Goal: Task Accomplishment & Management: Use online tool/utility

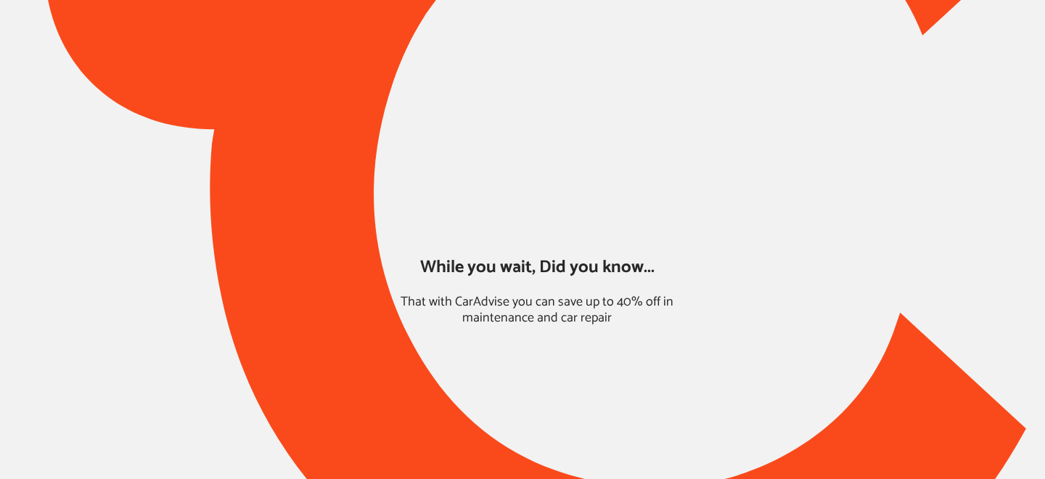
type input "*****"
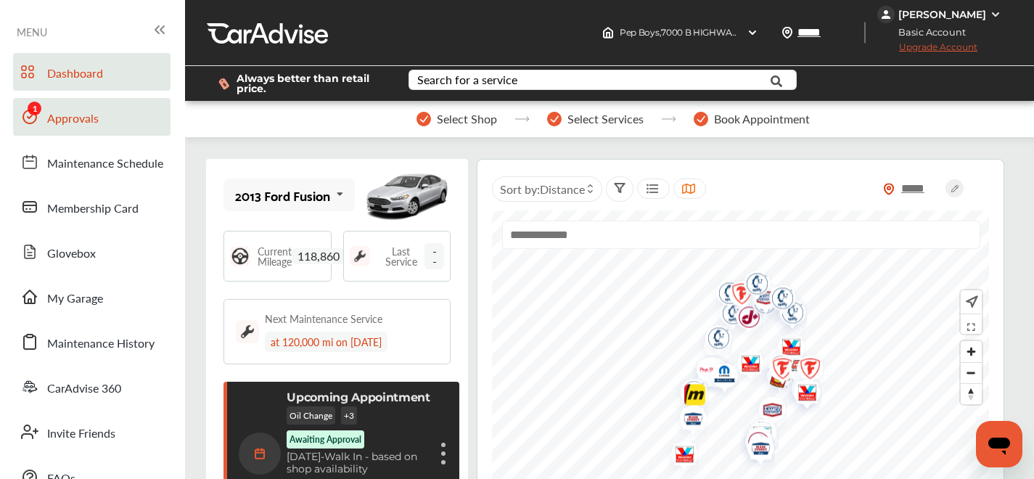
click at [43, 105] on link "Approvals" at bounding box center [91, 117] width 157 height 38
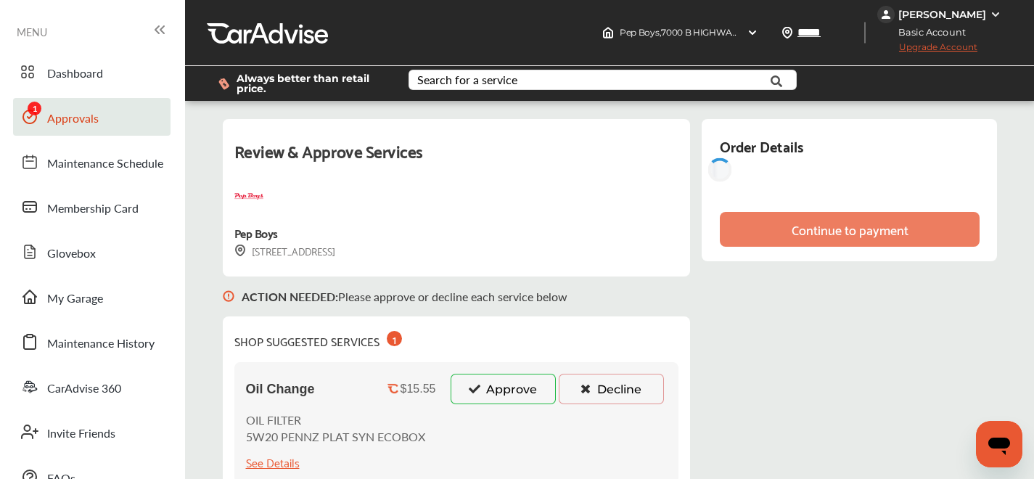
click at [510, 362] on div "Oil Change $15.55 Approve Decline OIL FILTER 5W20 PENNZ PLAT SYN ECOBOX See Det…" at bounding box center [456, 422] width 445 height 121
click at [509, 389] on button "Approve" at bounding box center [503, 389] width 105 height 30
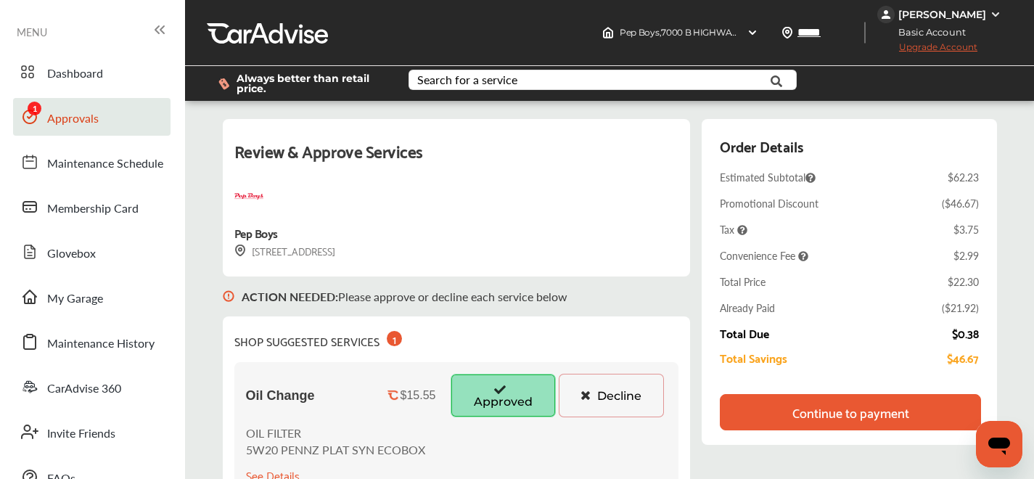
click at [820, 419] on div "Continue to payment" at bounding box center [851, 412] width 117 height 15
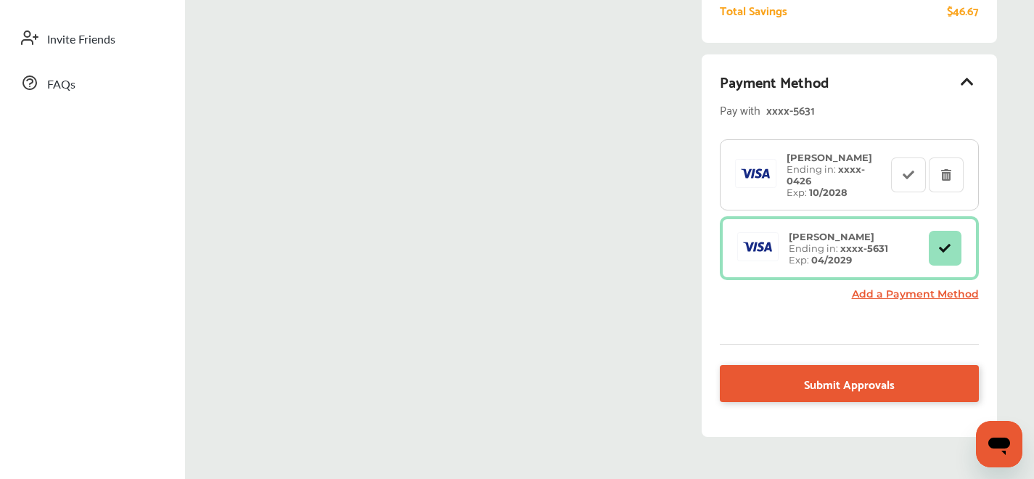
scroll to position [470, 0]
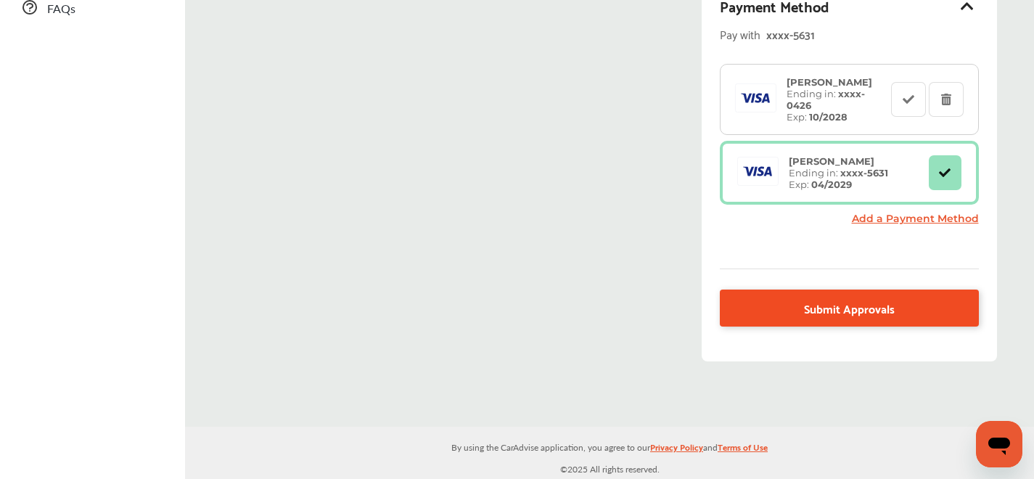
click at [890, 314] on span "Submit Approvals" at bounding box center [849, 308] width 91 height 20
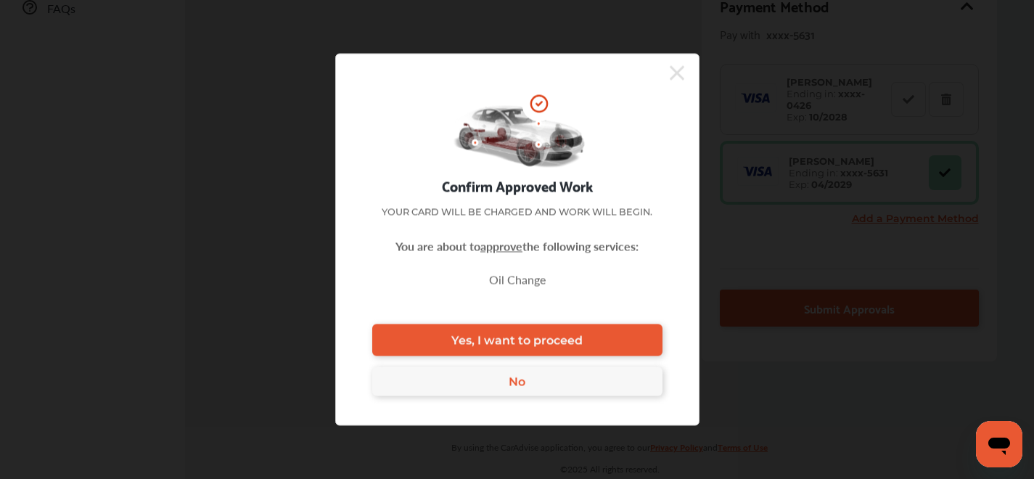
click at [626, 347] on link "Yes, I want to proceed" at bounding box center [517, 340] width 290 height 32
